Goal: Transaction & Acquisition: Purchase product/service

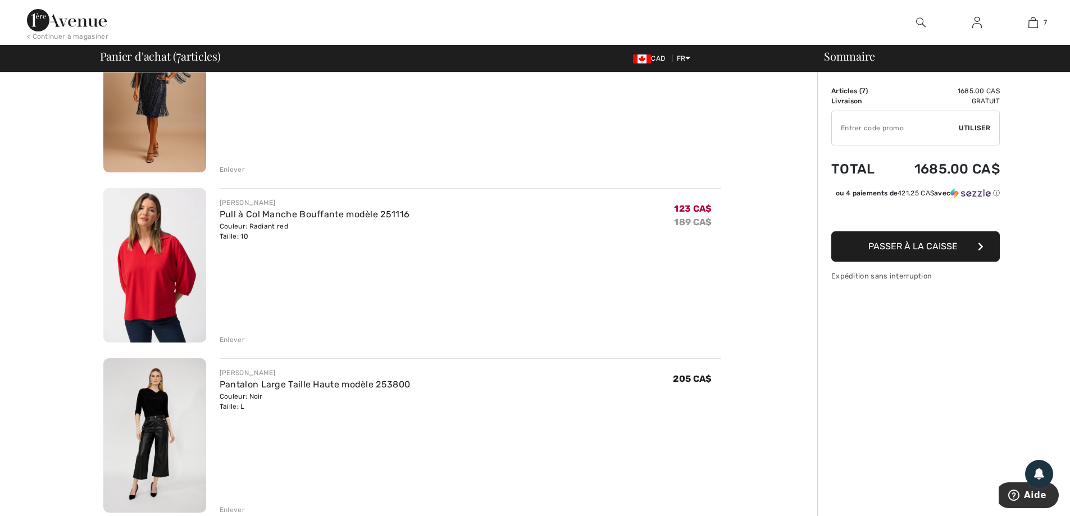
scroll to position [674, 0]
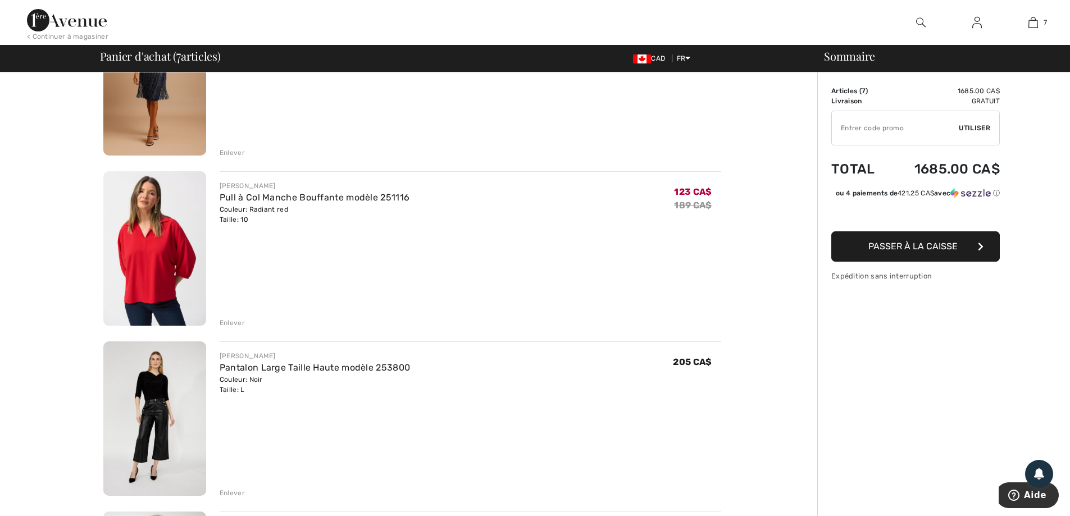
click at [234, 321] on div "Enlever" at bounding box center [232, 323] width 25 height 10
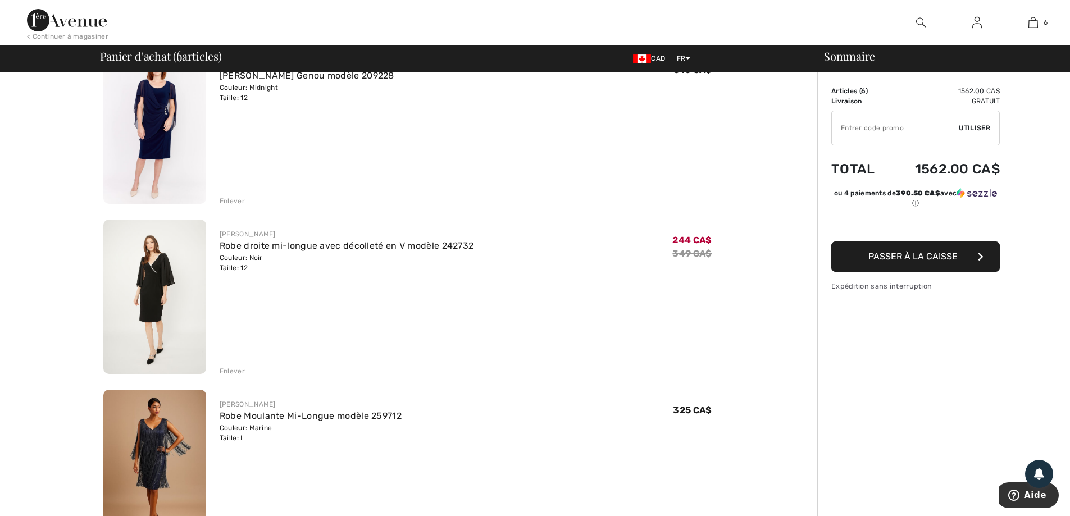
scroll to position [281, 0]
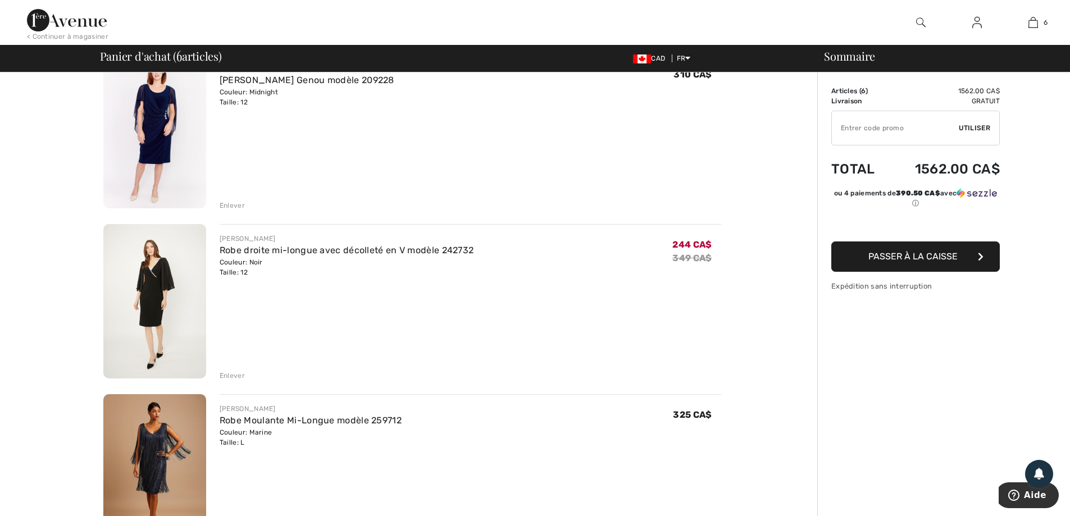
click at [158, 263] on img at bounding box center [154, 301] width 103 height 154
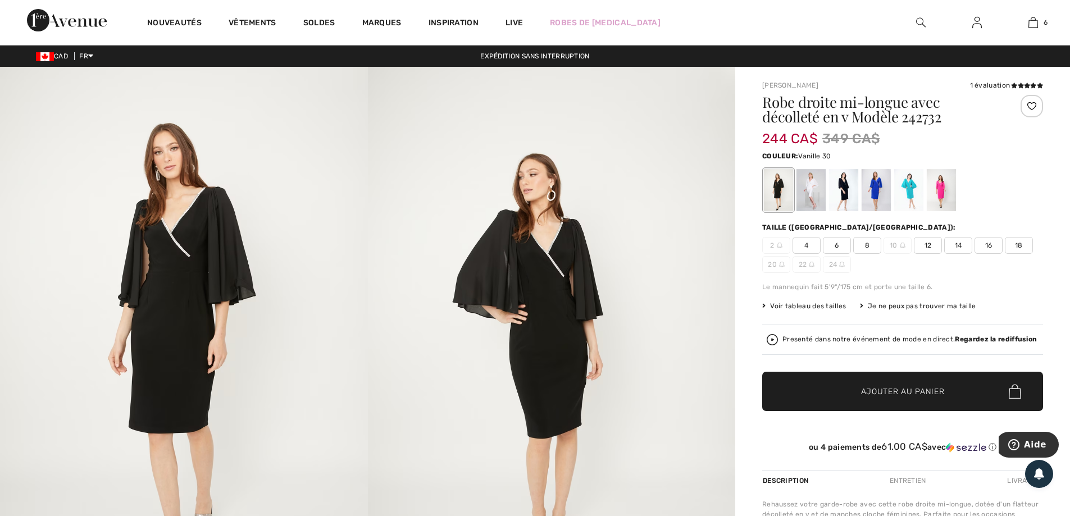
click at [812, 202] on div at bounding box center [810, 190] width 29 height 42
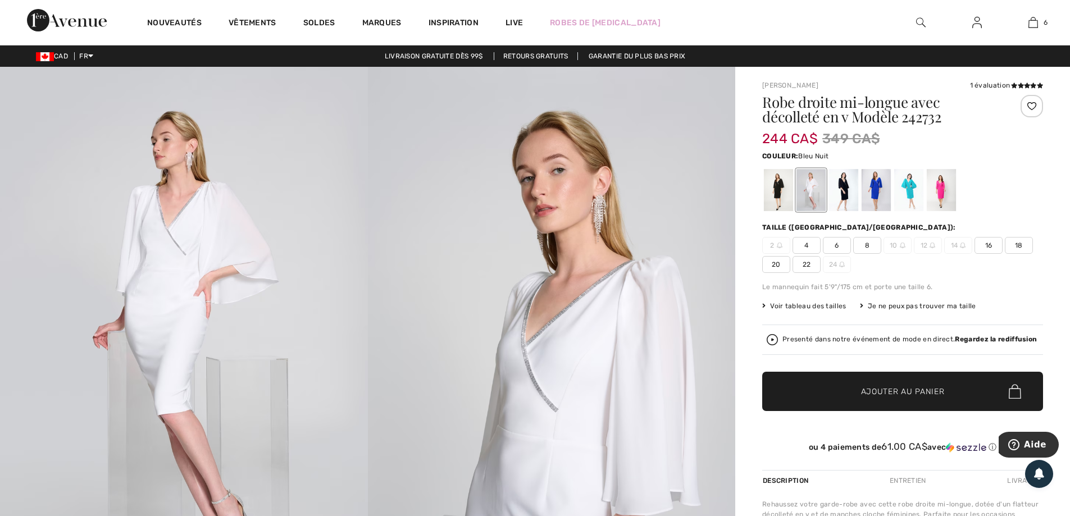
click at [845, 198] on div at bounding box center [843, 190] width 29 height 42
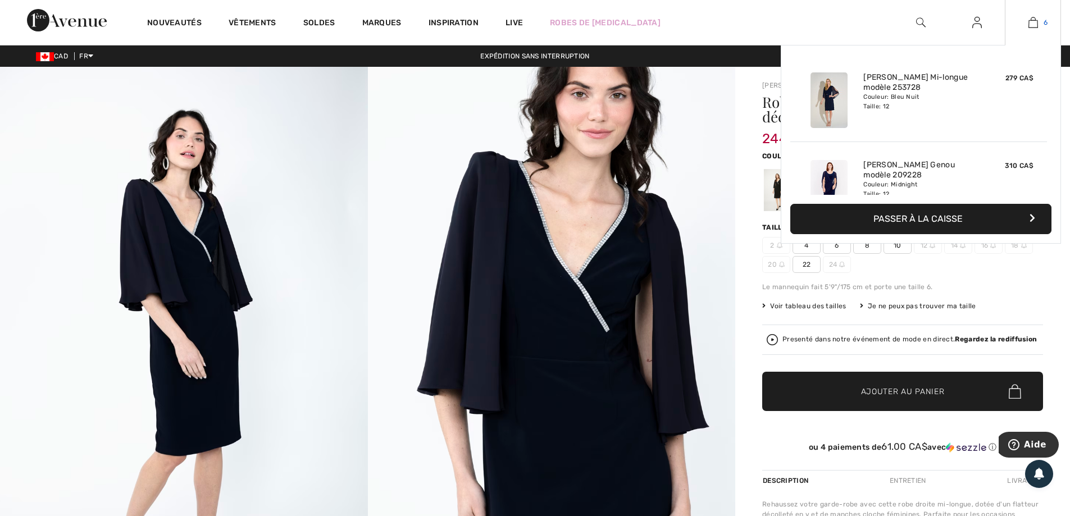
click at [1032, 21] on img at bounding box center [1033, 22] width 10 height 13
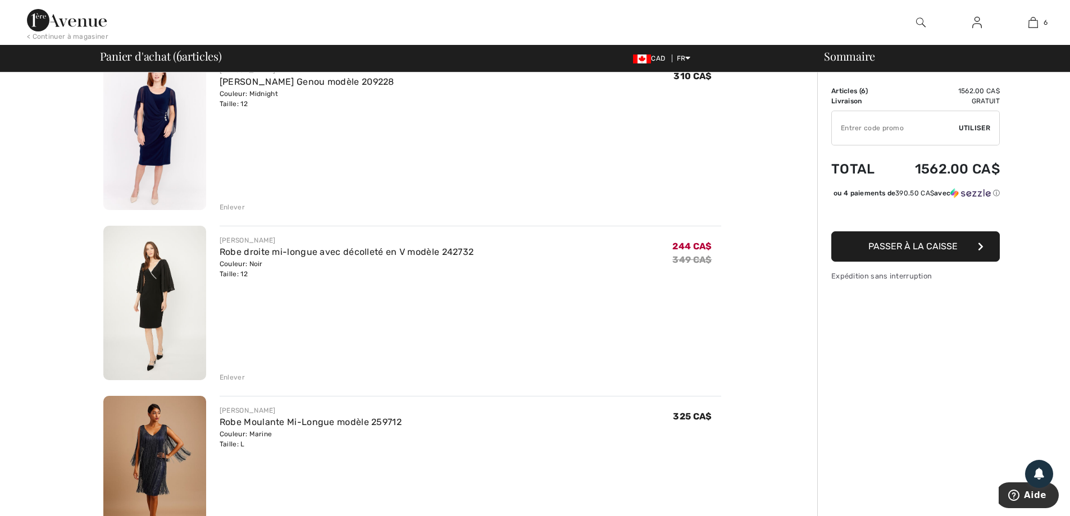
scroll to position [281, 0]
click at [236, 377] on div "Enlever" at bounding box center [232, 376] width 25 height 10
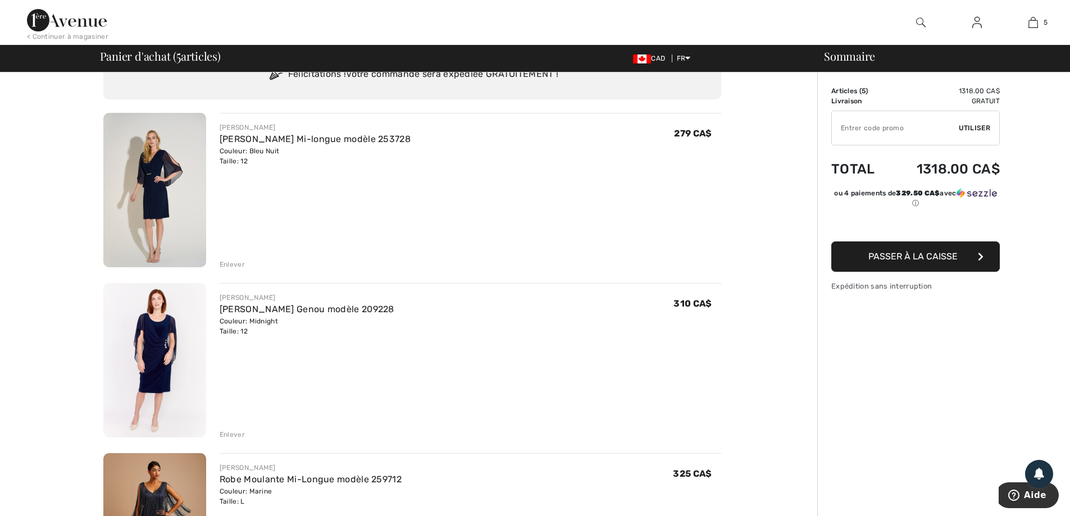
scroll to position [0, 0]
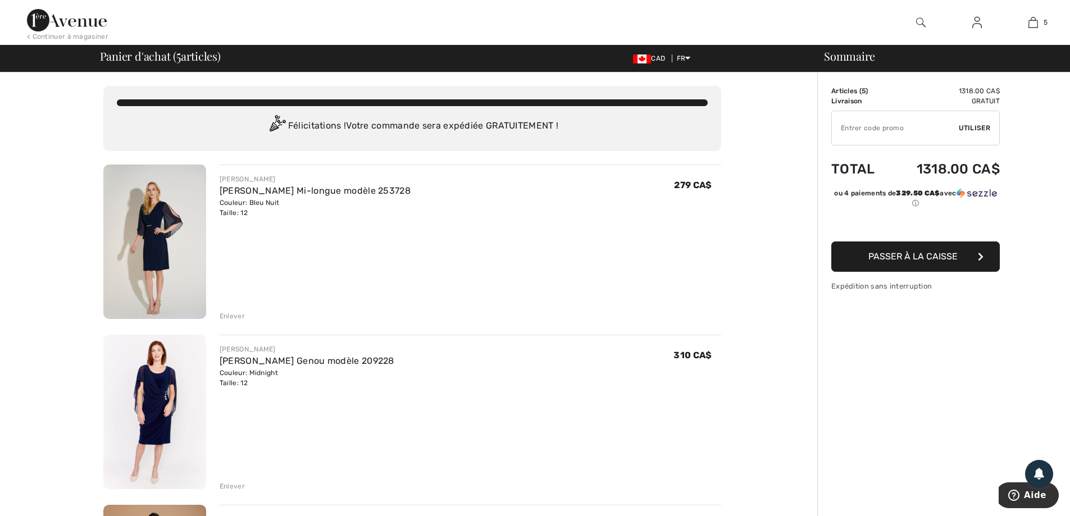
click at [182, 367] on img at bounding box center [154, 412] width 103 height 154
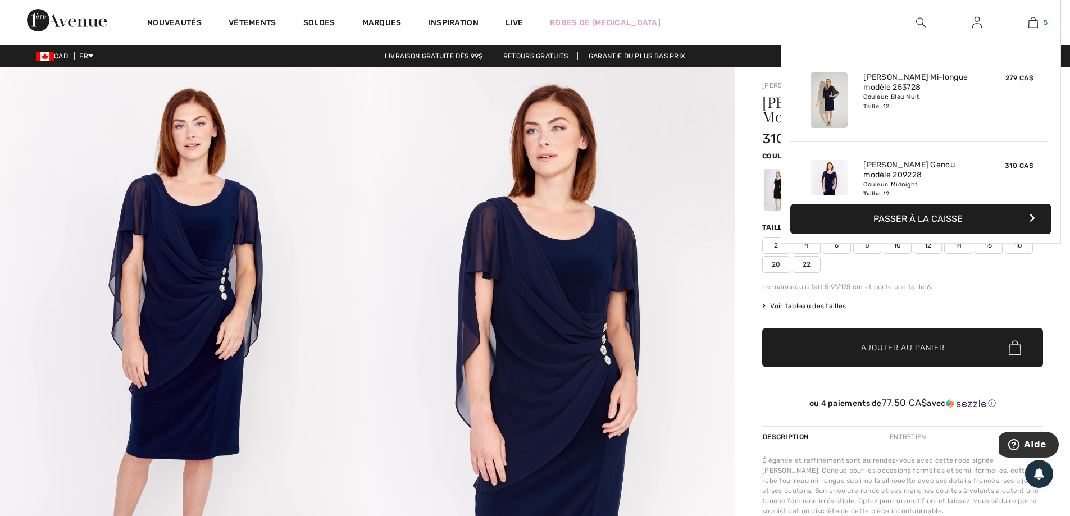
click at [1032, 22] on img at bounding box center [1033, 22] width 10 height 13
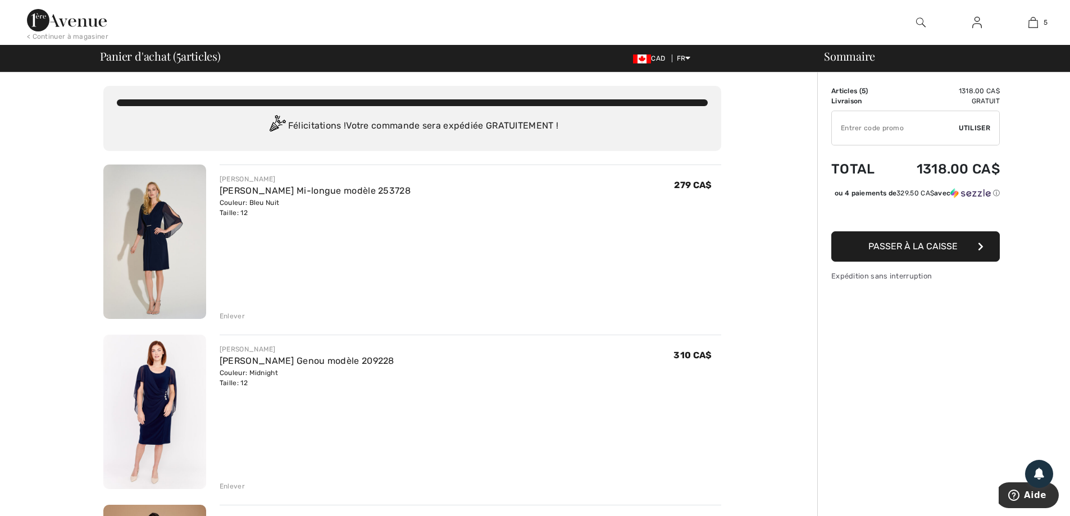
click at [222, 486] on div "Enlever" at bounding box center [232, 486] width 25 height 10
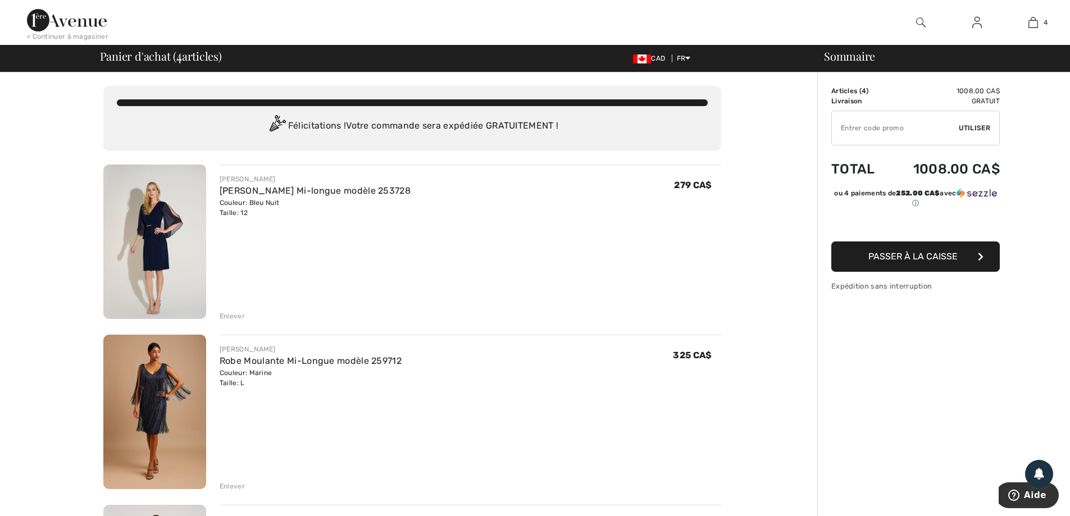
click at [166, 219] on img at bounding box center [154, 242] width 103 height 154
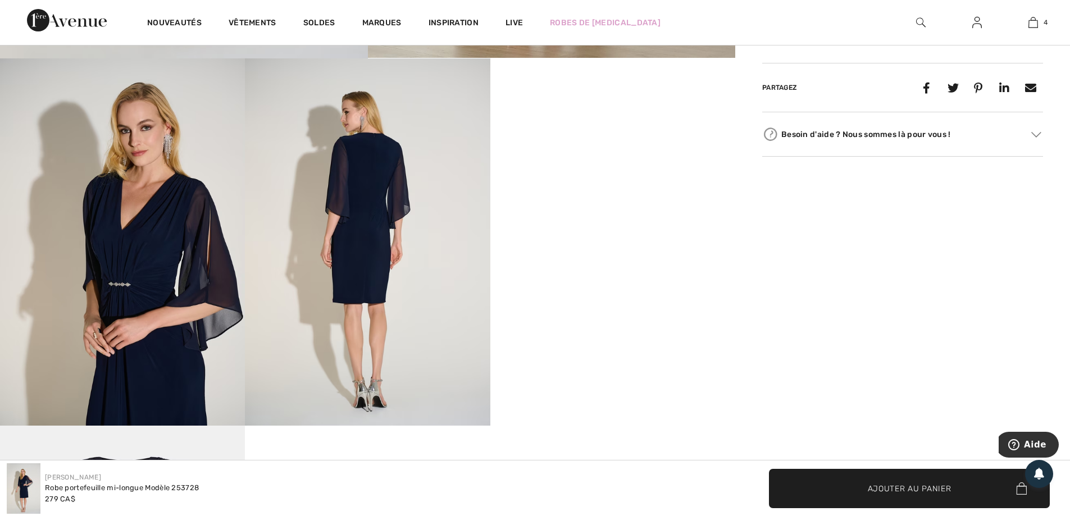
scroll to position [562, 0]
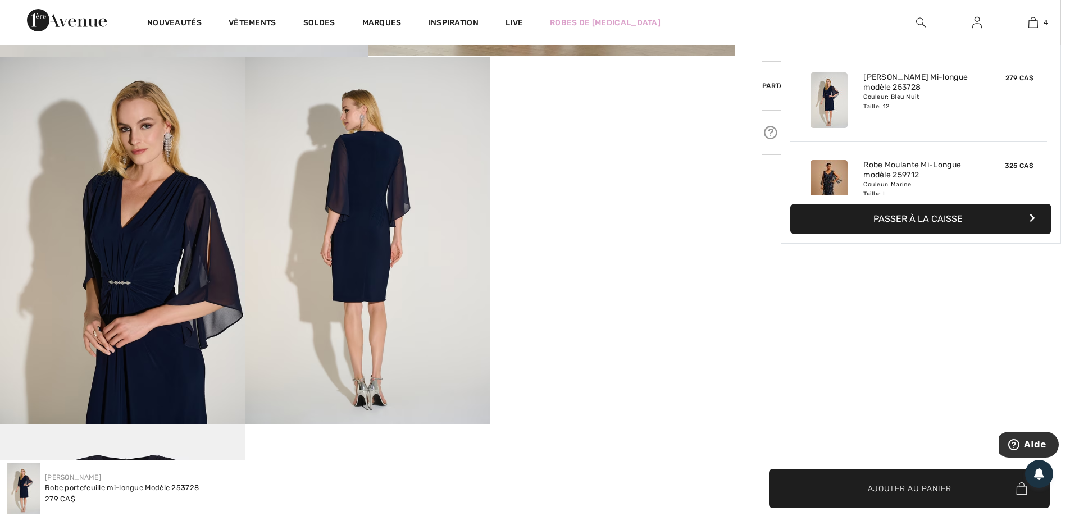
click at [950, 217] on button "Passer à la caisse" at bounding box center [920, 219] width 261 height 30
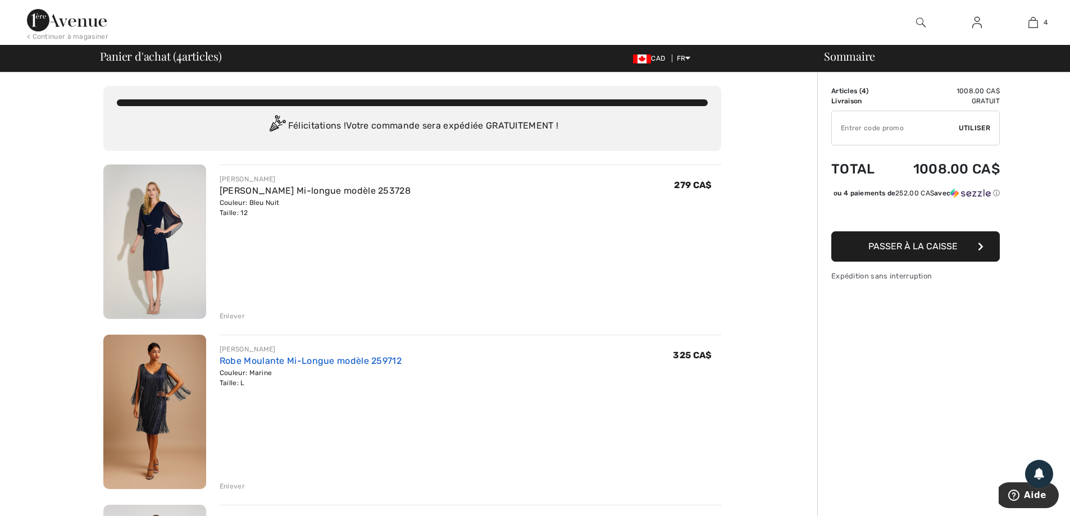
click at [295, 361] on link "Robe Moulante Mi-Longue modèle 259712" at bounding box center [311, 360] width 182 height 11
